Goal: Information Seeking & Learning: Learn about a topic

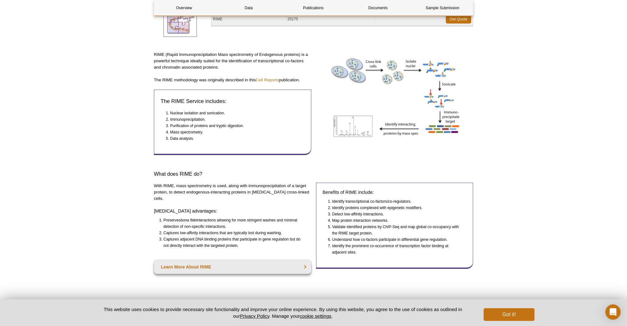
scroll to position [109, 0]
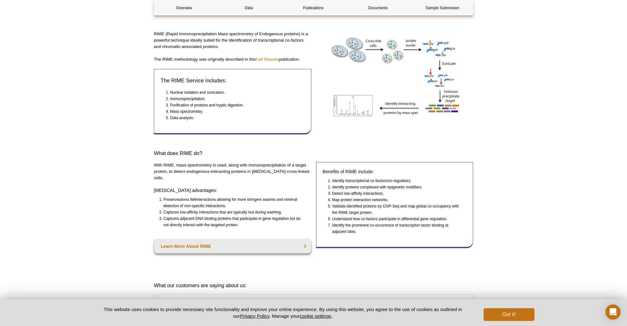
scroll to position [126, 0]
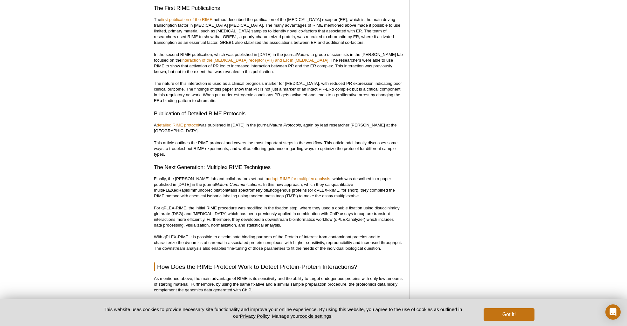
scroll to position [549, 0]
